Goal: Use online tool/utility: Use online tool/utility

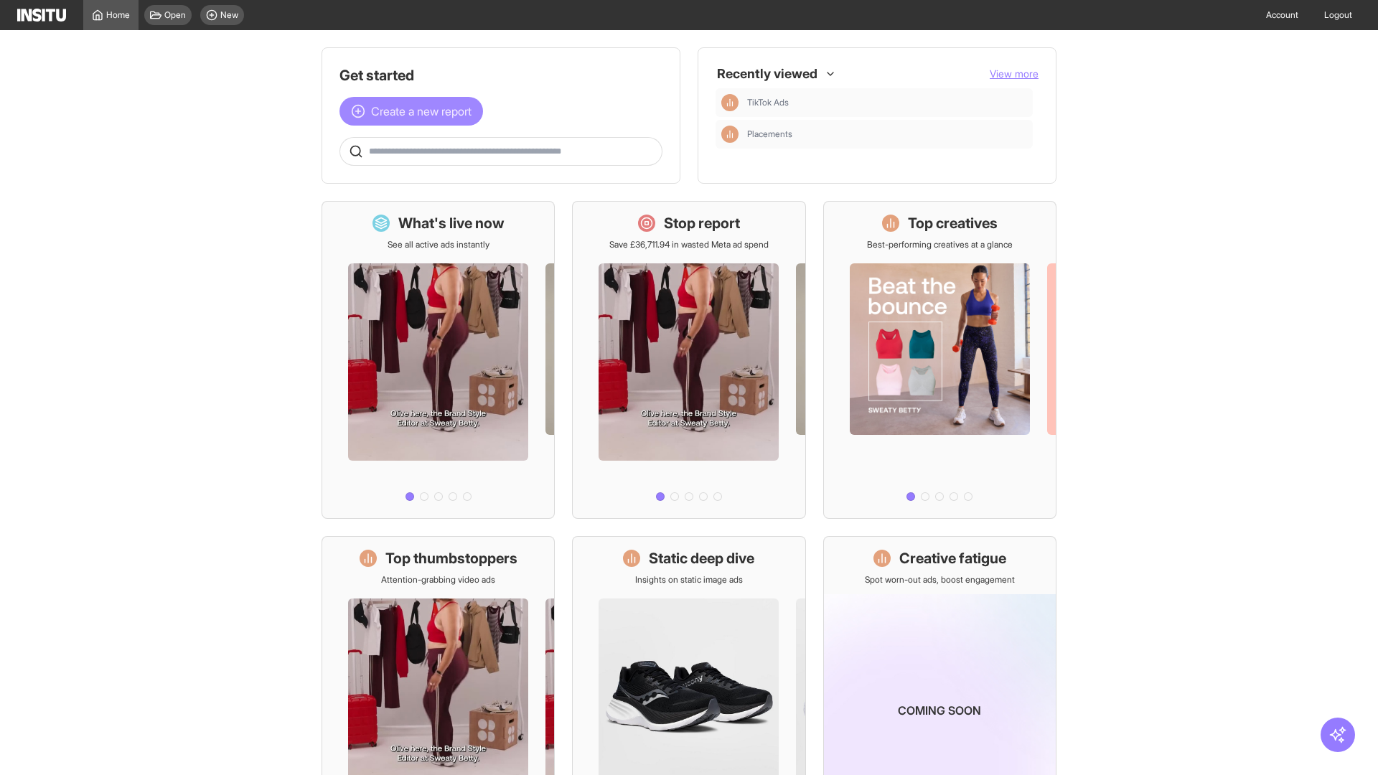
click at [415, 111] on span "Create a new report" at bounding box center [421, 111] width 100 height 17
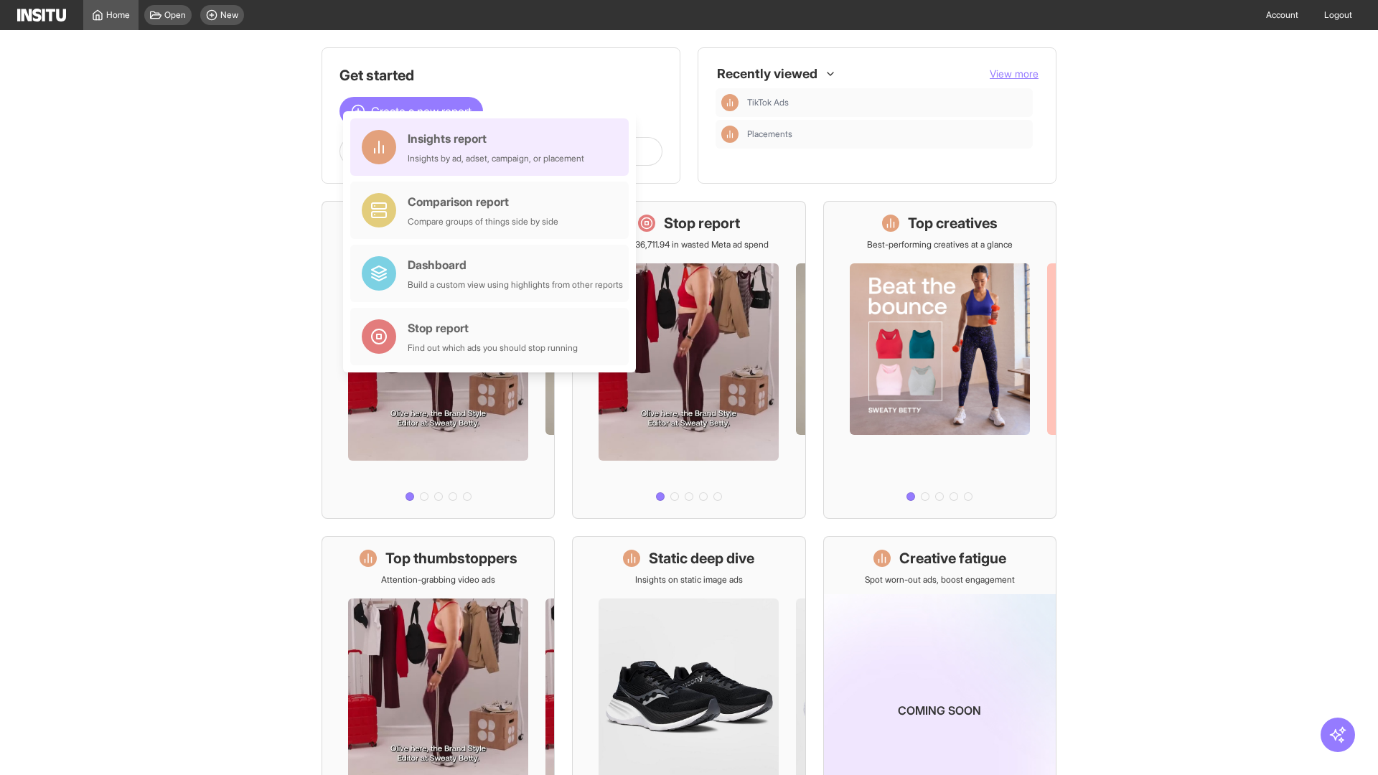
click at [493, 147] on div "Insights report Insights by ad, adset, campaign, or placement" at bounding box center [496, 147] width 176 height 34
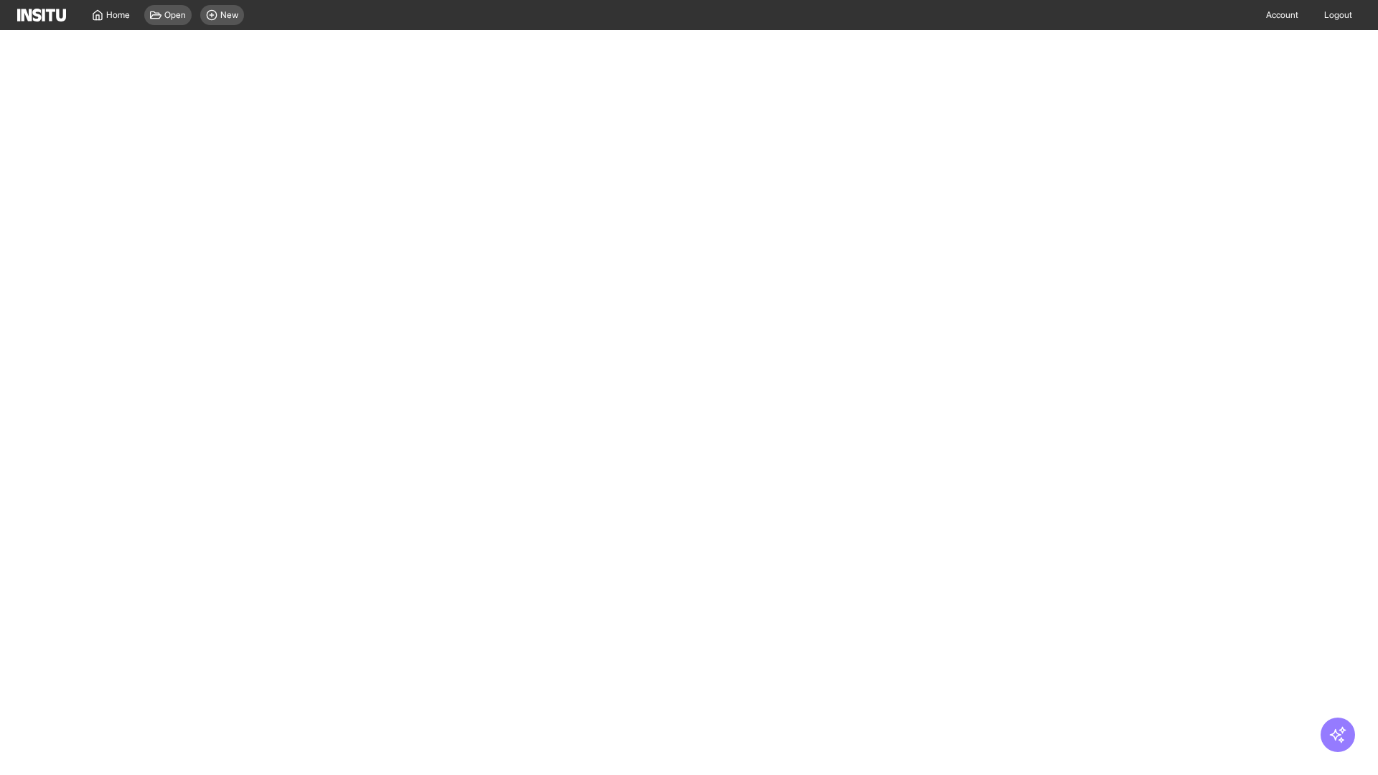
select select "**"
